Goal: Task Accomplishment & Management: Use online tool/utility

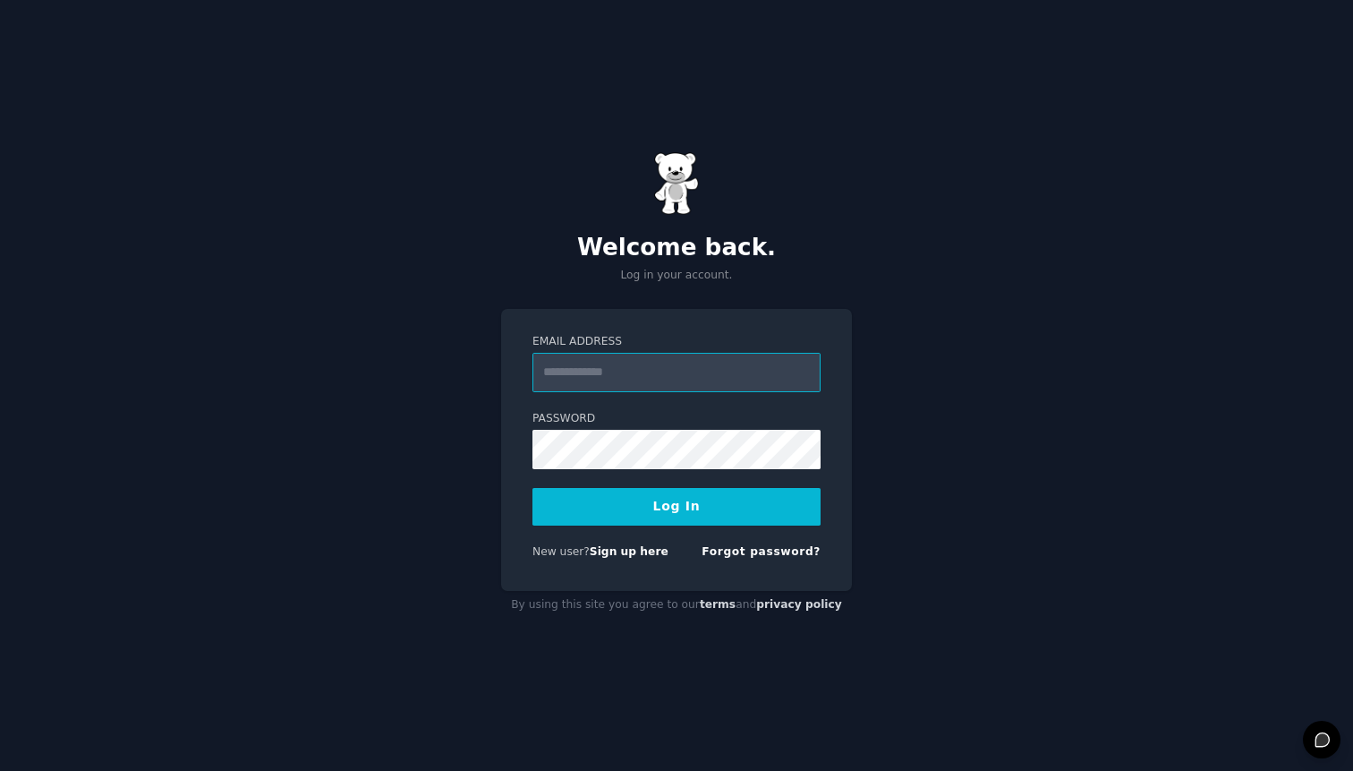
type input "**********"
click at [671, 521] on button "Log In" at bounding box center [677, 507] width 288 height 38
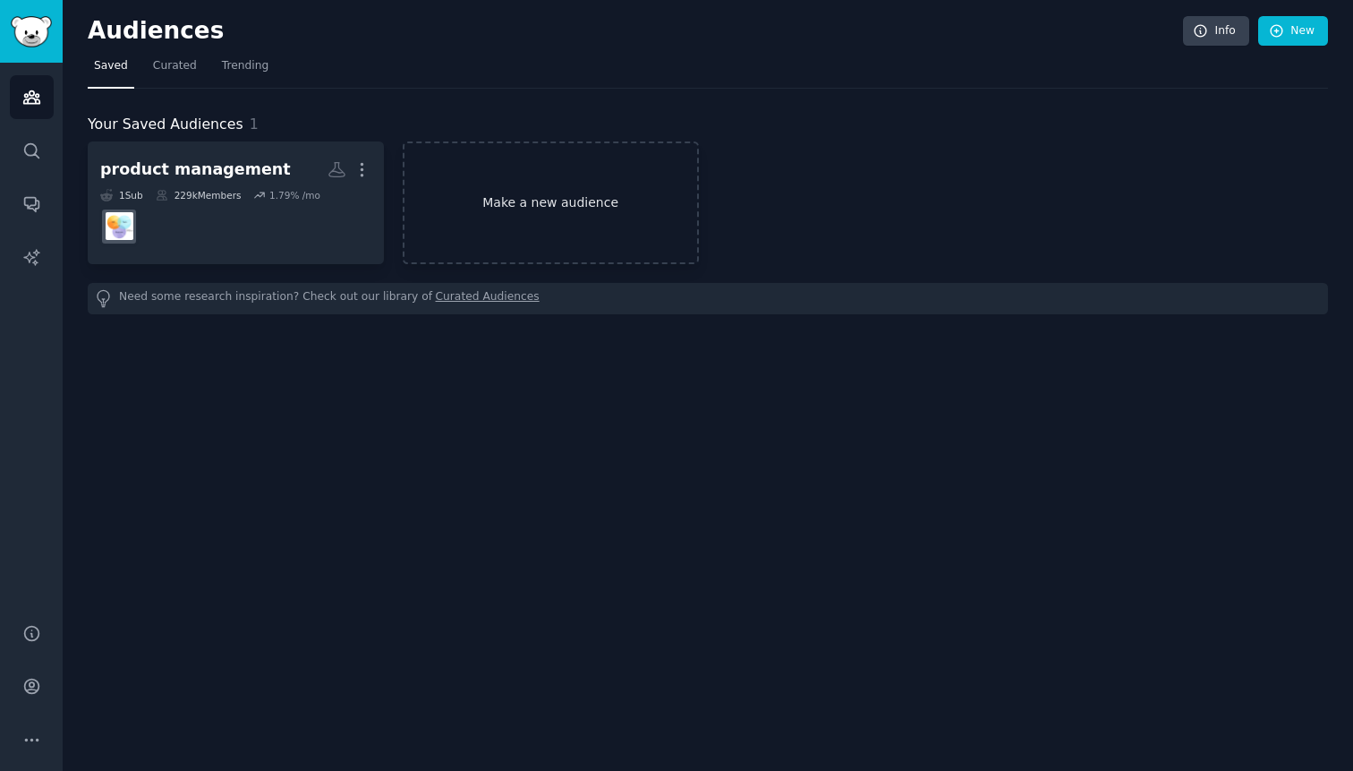
click at [486, 221] on link "Make a new audience" at bounding box center [551, 202] width 296 height 123
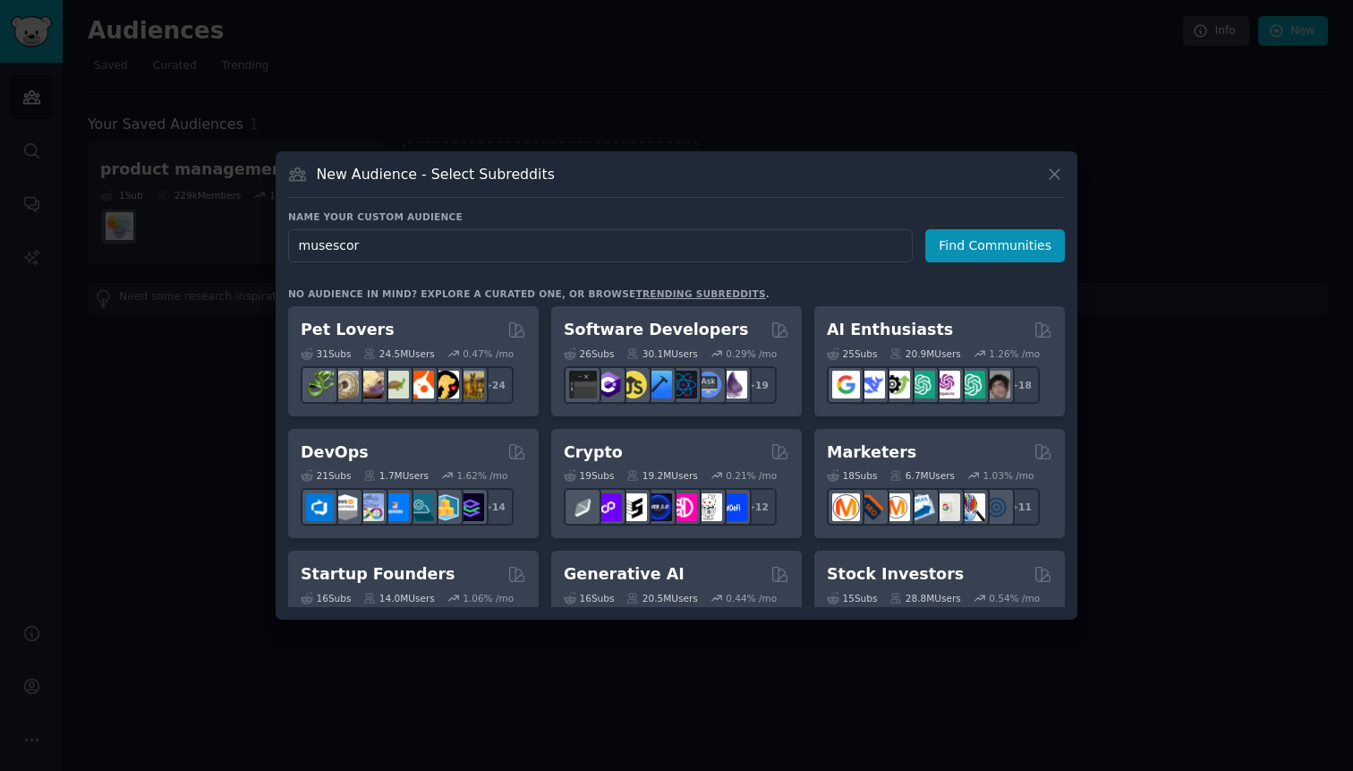
type input "musescore"
click button "Find Communities" at bounding box center [995, 245] width 140 height 33
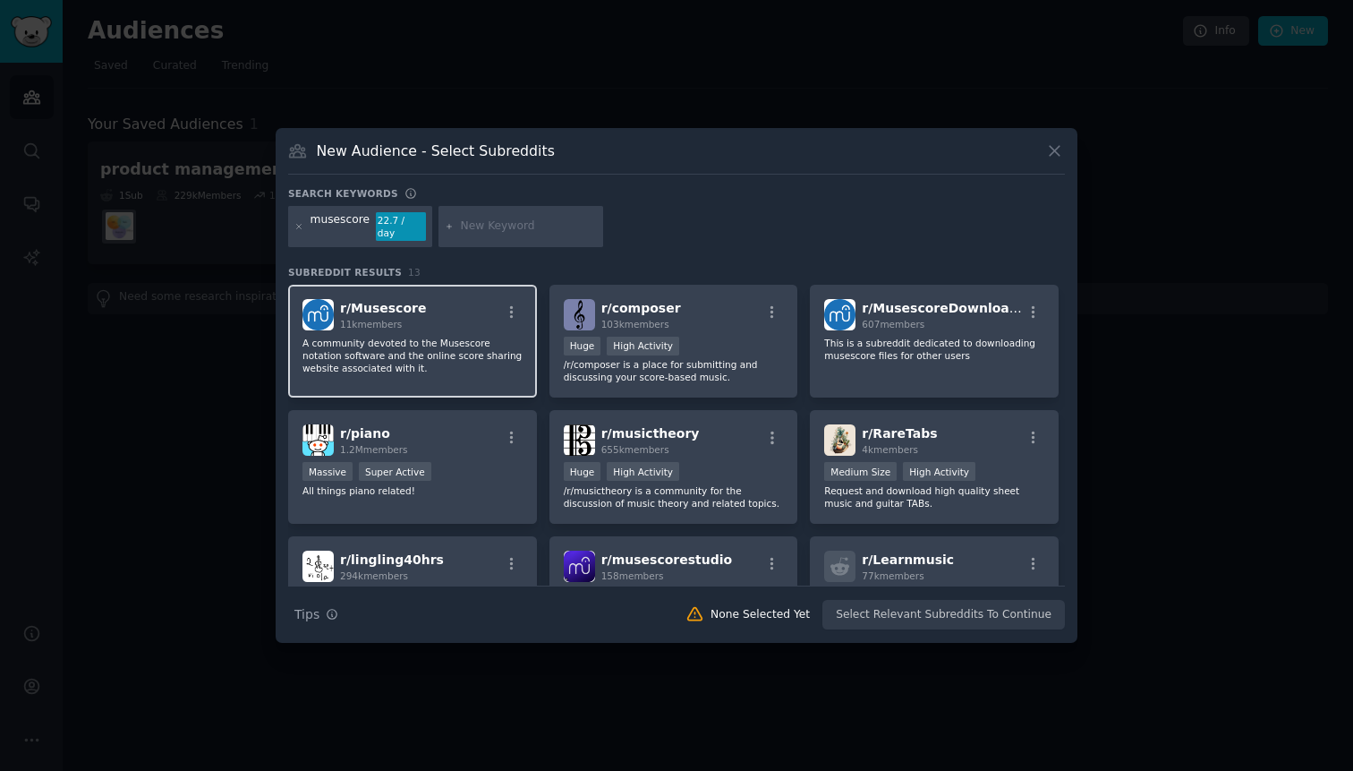
click at [434, 348] on p "A community devoted to the Musescore notation software and the online score sha…" at bounding box center [413, 356] width 220 height 38
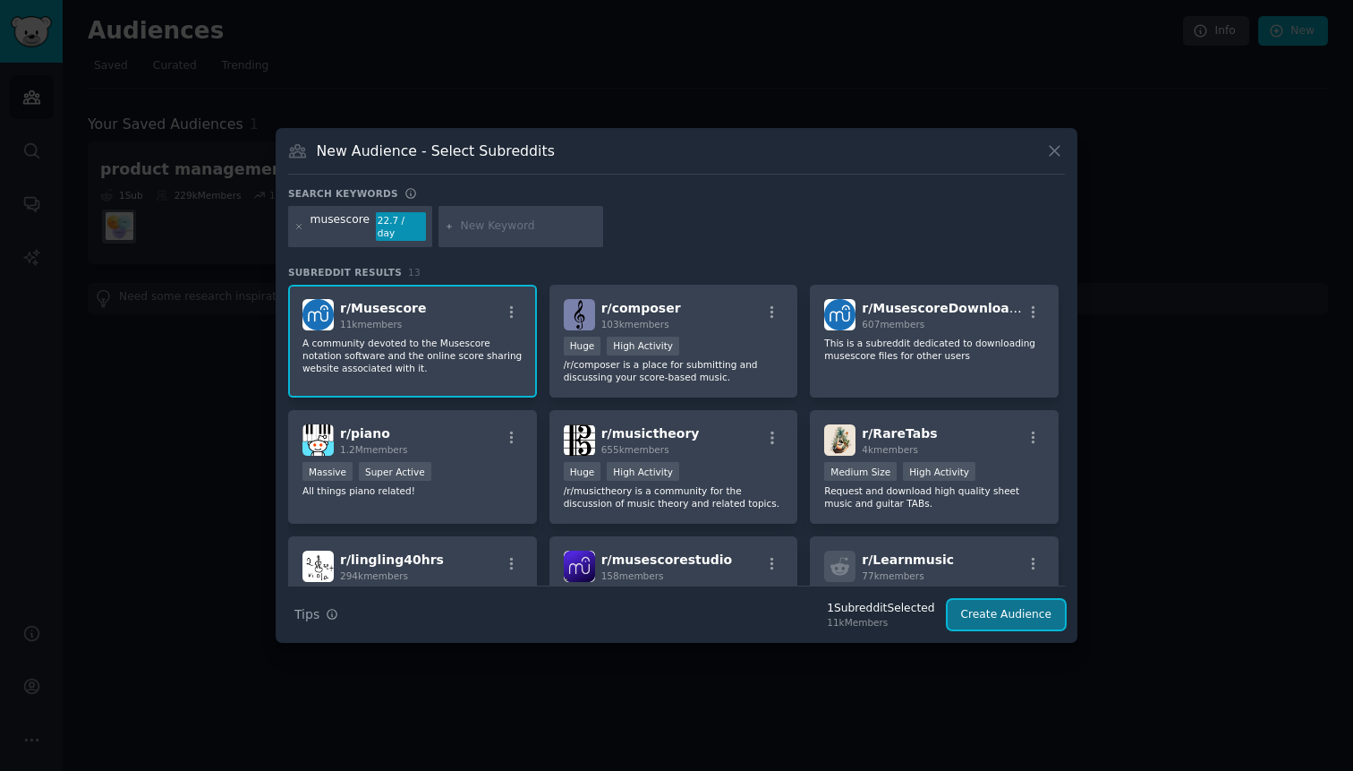
click at [1003, 609] on button "Create Audience" at bounding box center [1007, 615] width 118 height 30
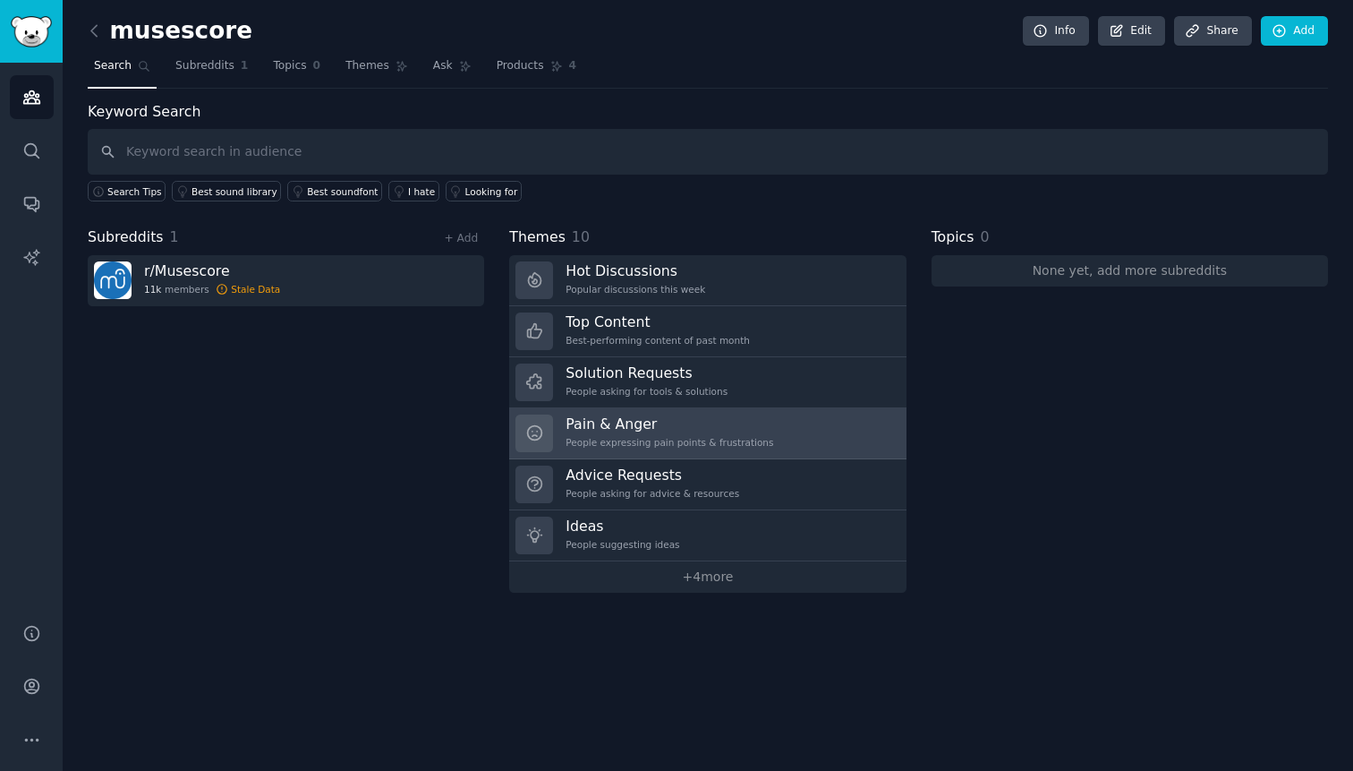
click at [656, 423] on h3 "Pain & Anger" at bounding box center [670, 423] width 208 height 19
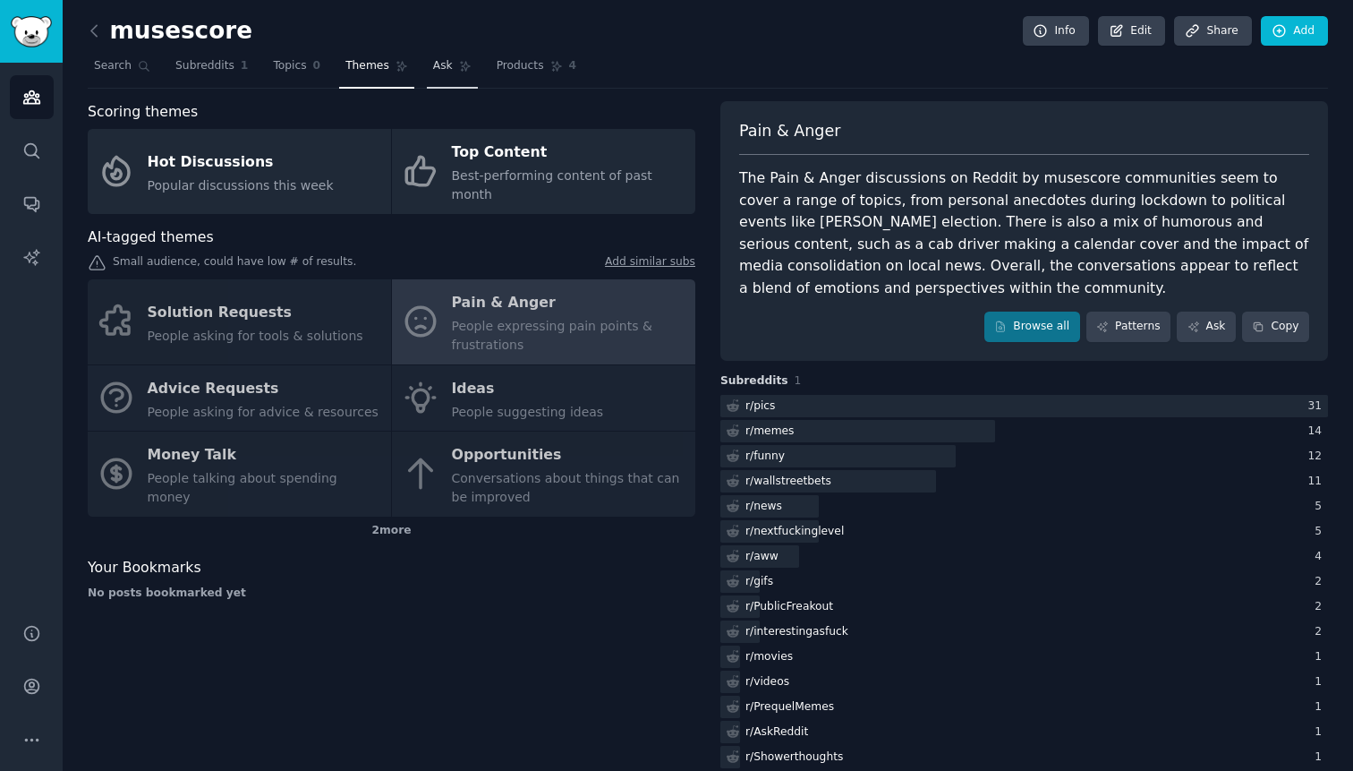
click at [435, 66] on span "Ask" at bounding box center [443, 66] width 20 height 16
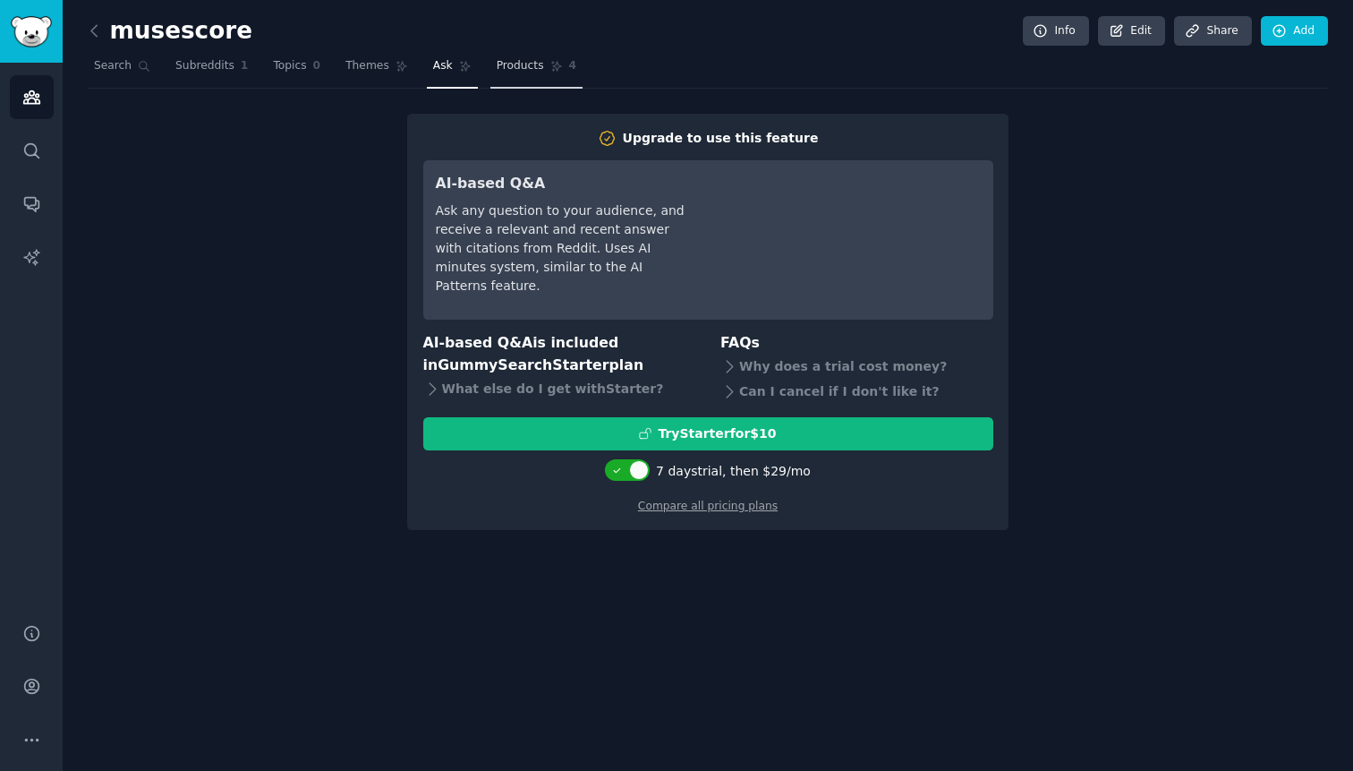
click at [531, 74] on link "Products 4" at bounding box center [536, 70] width 92 height 37
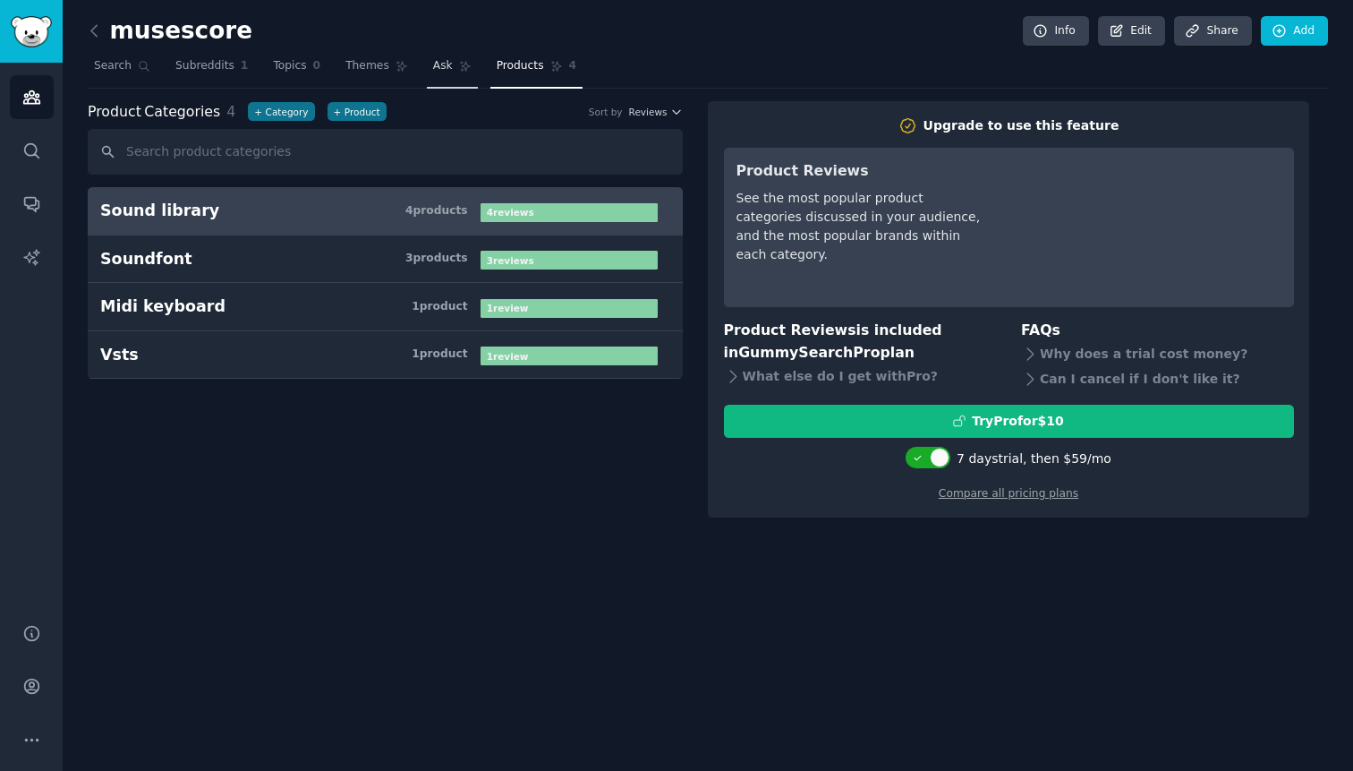
click at [431, 79] on link "Ask" at bounding box center [452, 70] width 51 height 37
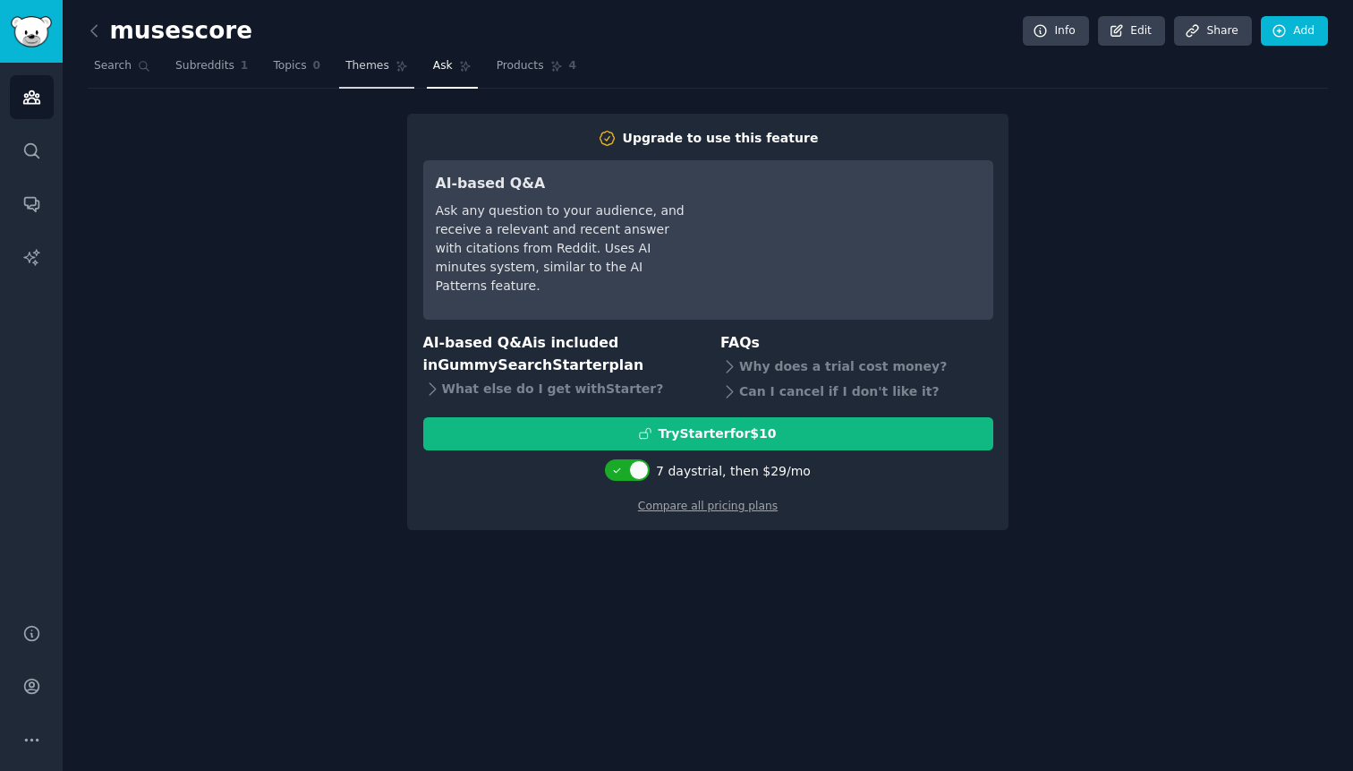
click at [375, 74] on link "Themes" at bounding box center [376, 70] width 75 height 37
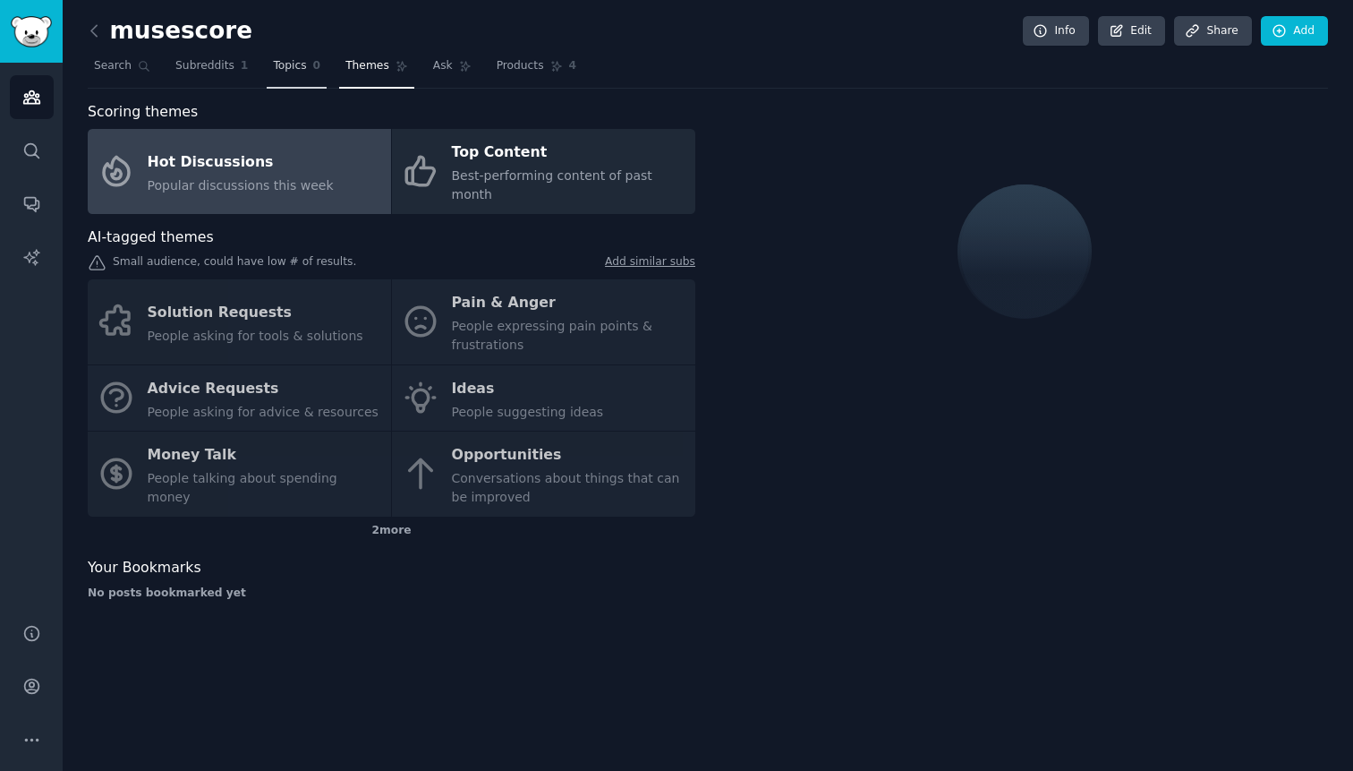
click at [284, 67] on span "Topics" at bounding box center [289, 66] width 33 height 16
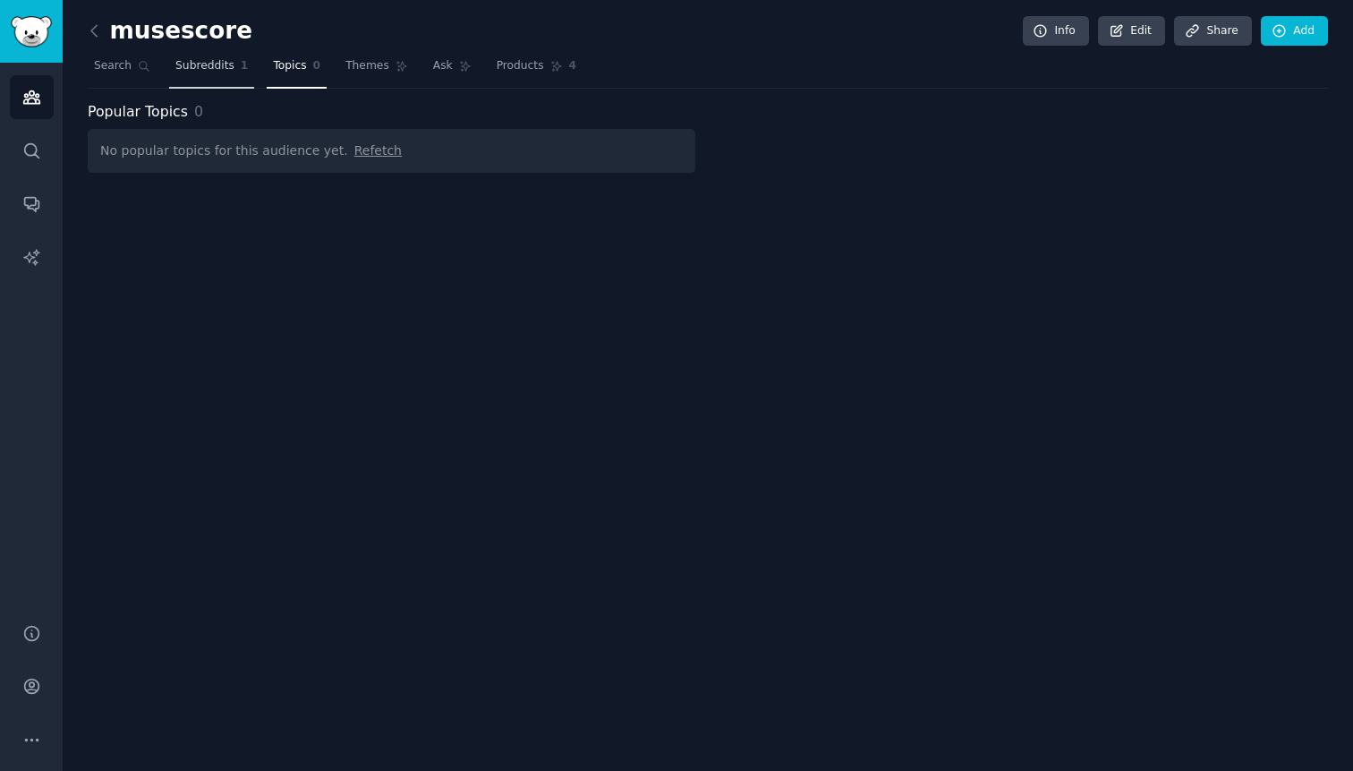
click at [203, 72] on span "Subreddits" at bounding box center [204, 66] width 59 height 16
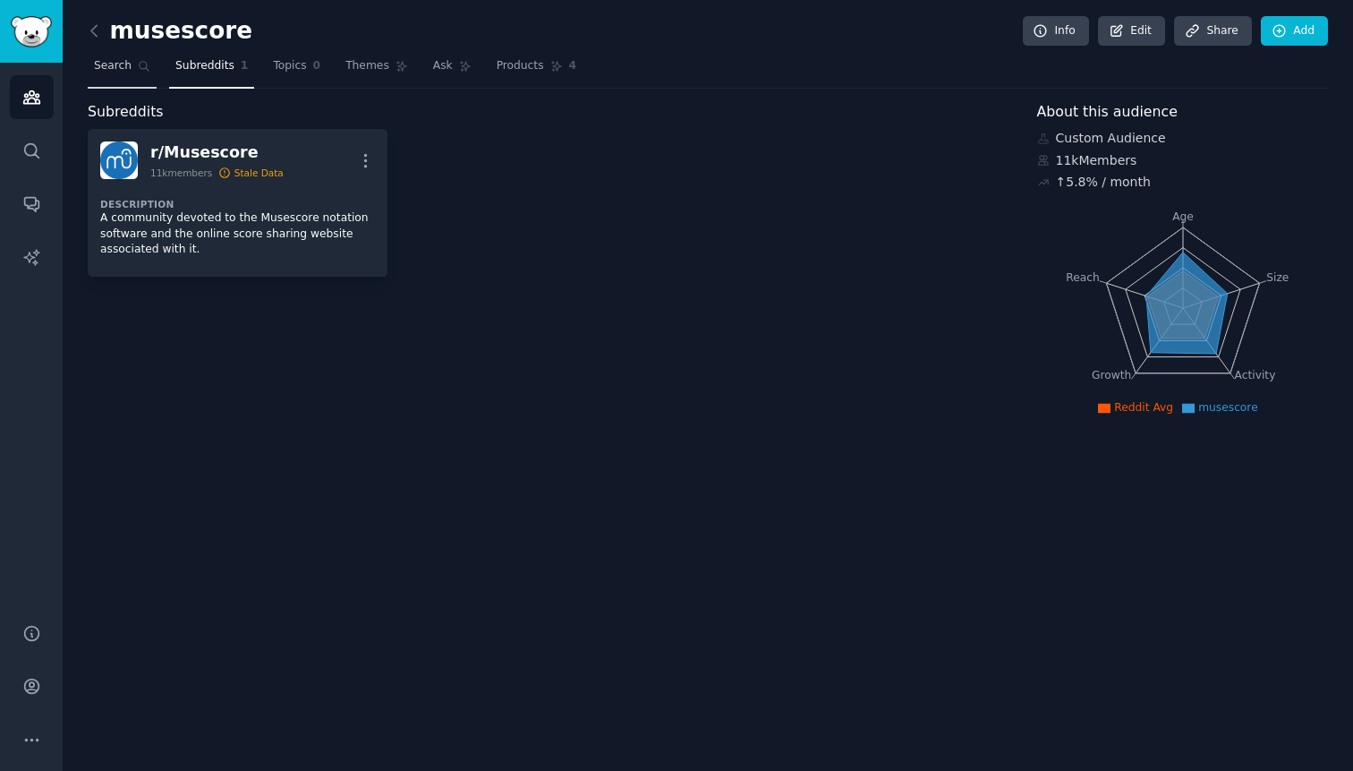
click at [119, 74] on link "Search" at bounding box center [122, 70] width 69 height 37
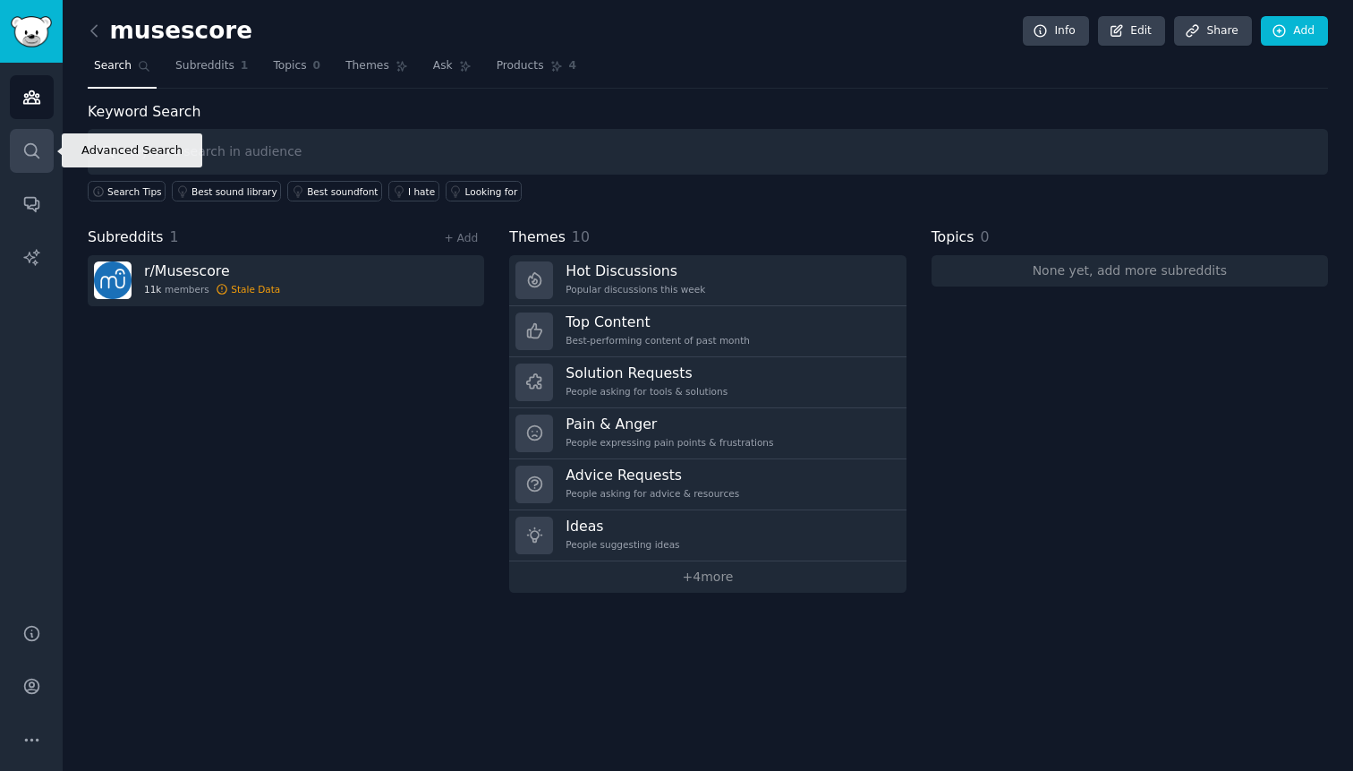
click at [34, 136] on link "Search" at bounding box center [32, 151] width 44 height 44
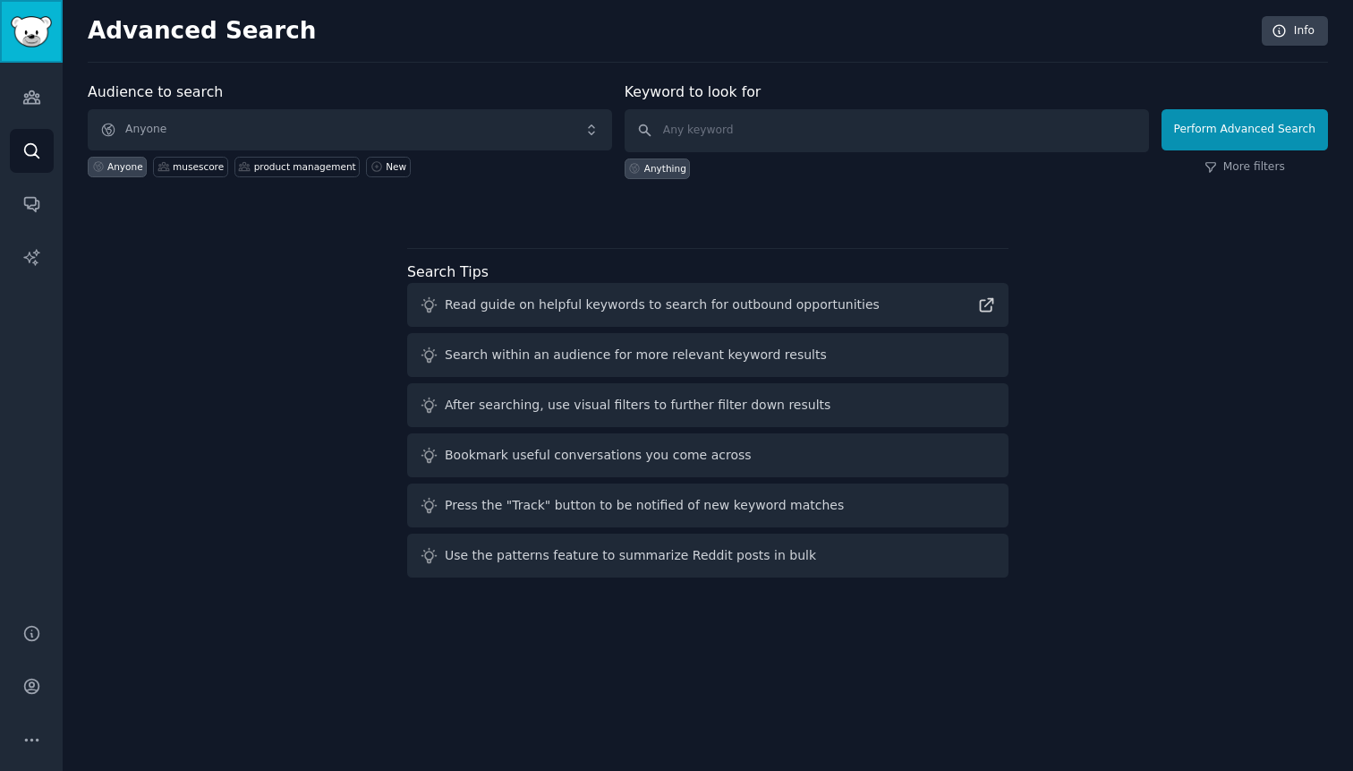
click at [42, 27] on img "Sidebar" at bounding box center [31, 31] width 41 height 31
